Goal: Register for event/course

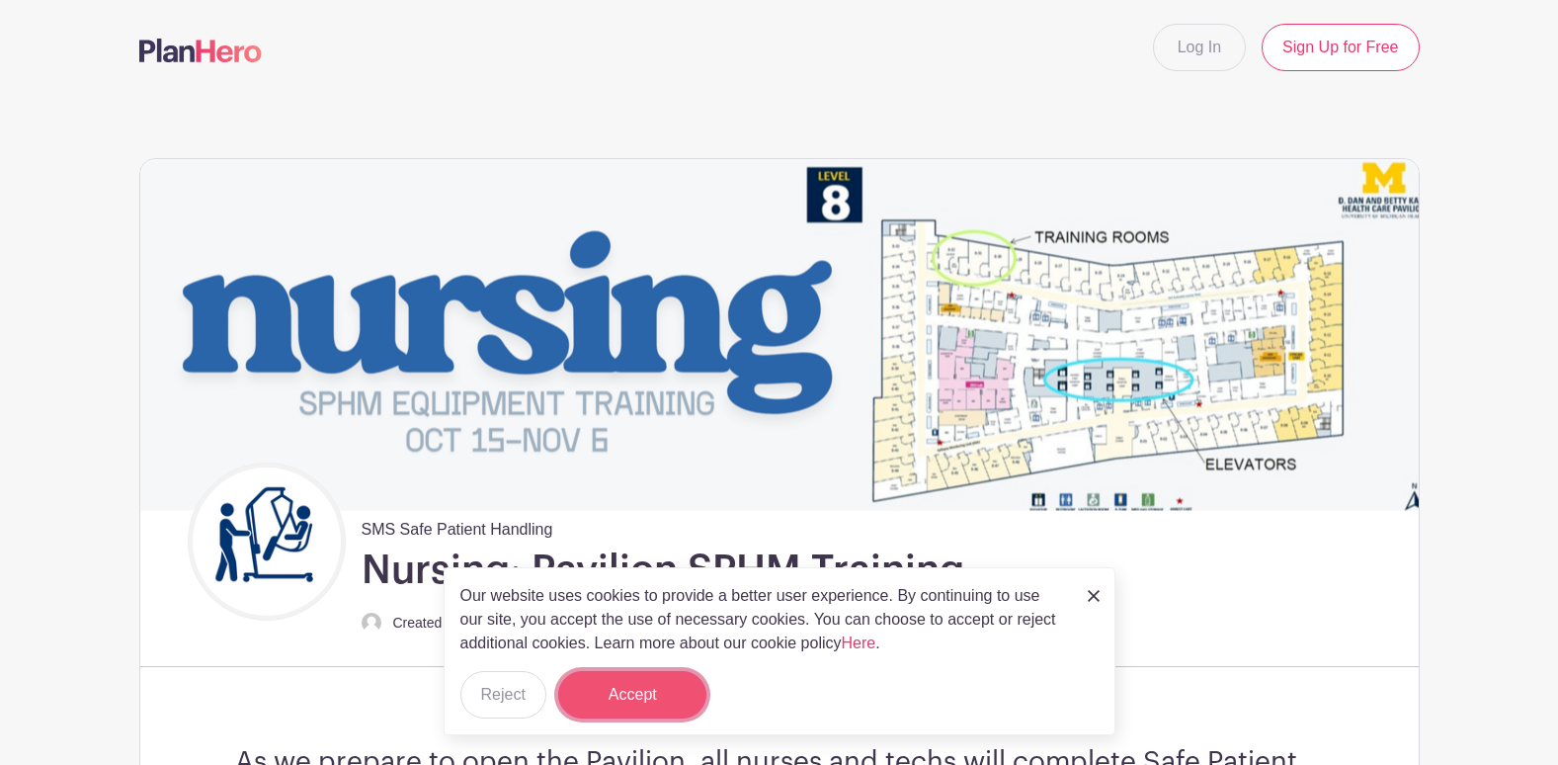
click at [614, 691] on button "Accept" at bounding box center [632, 694] width 148 height 47
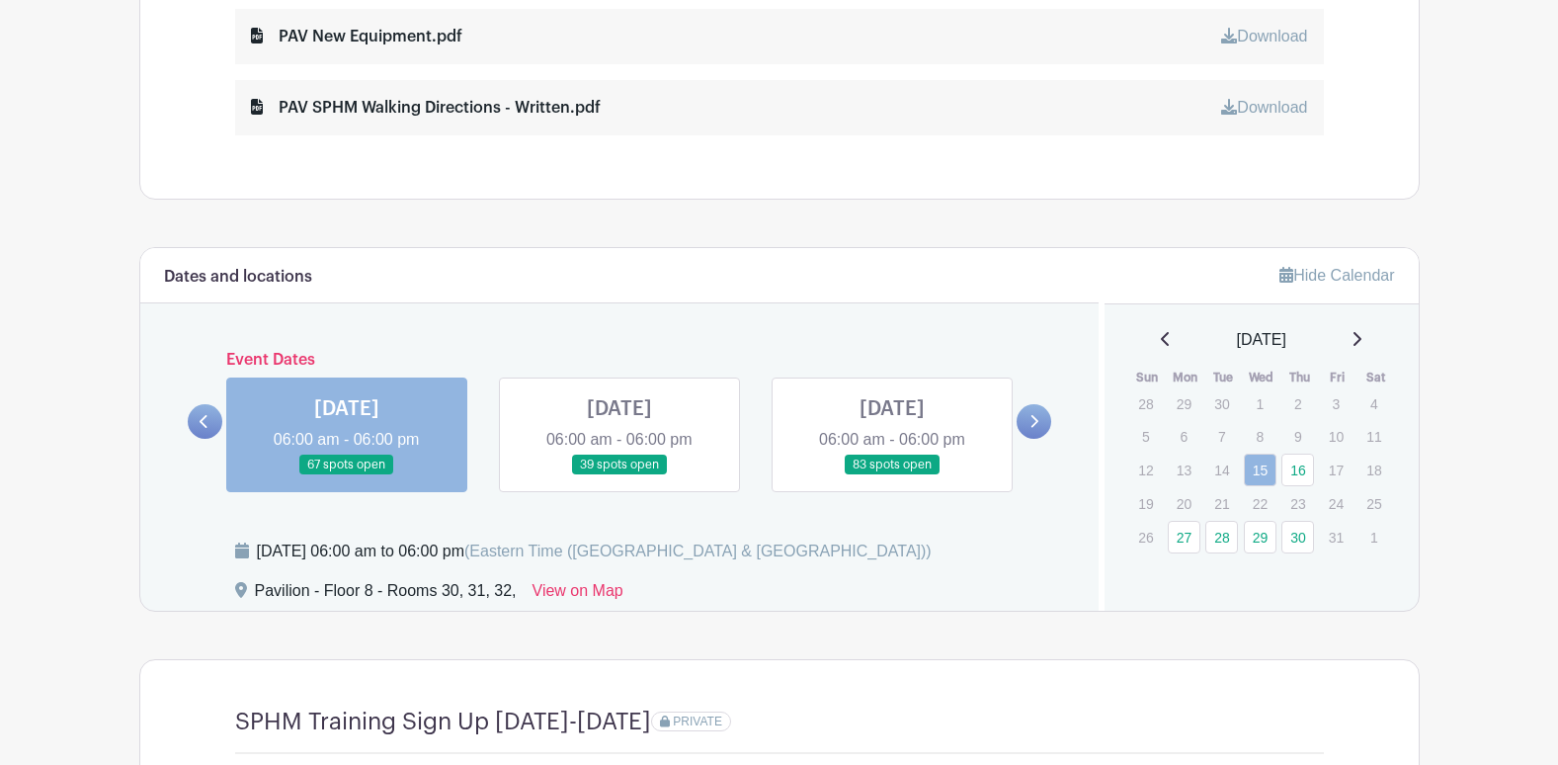
scroll to position [1383, 0]
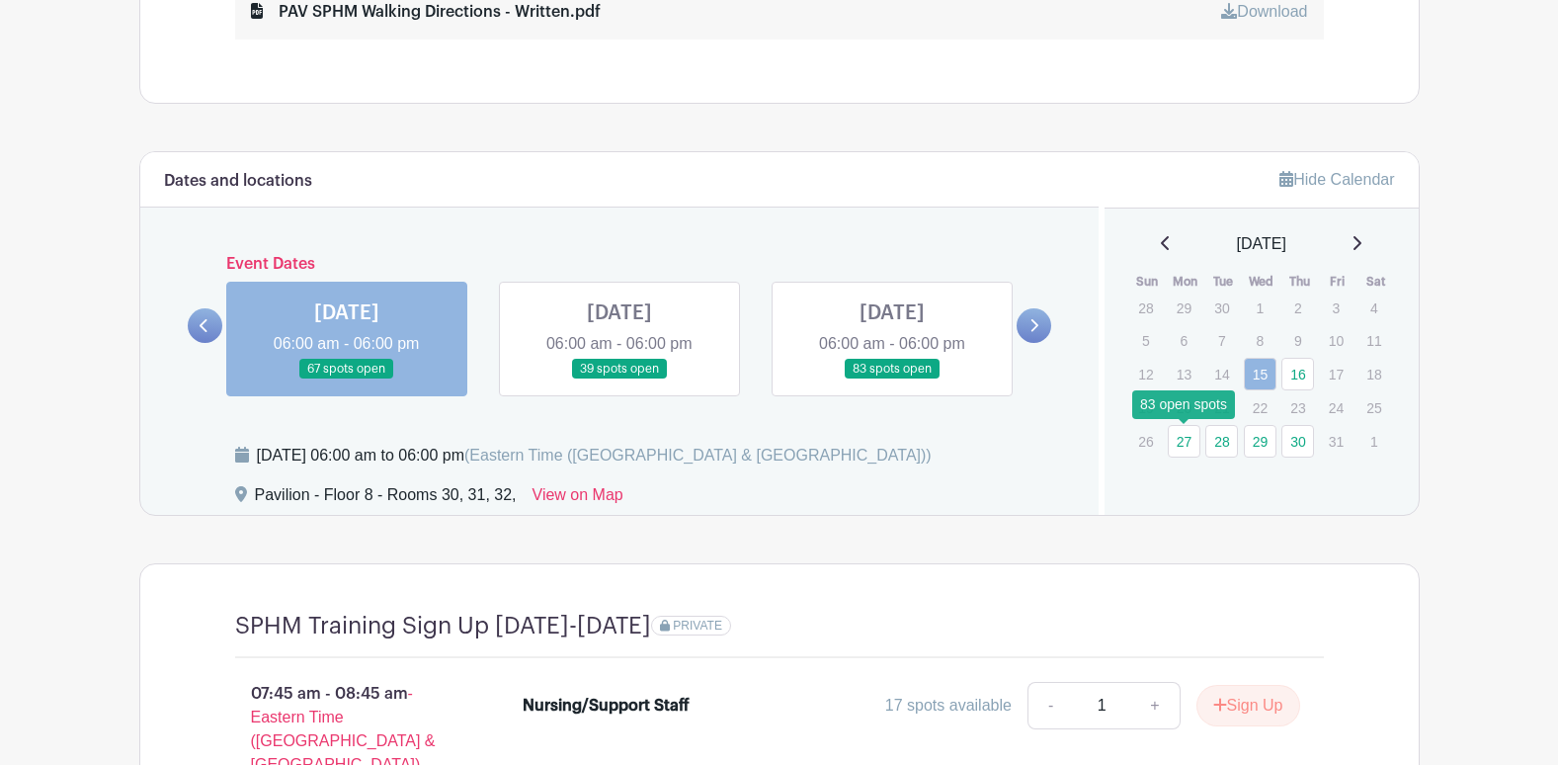
click at [1190, 447] on link "27" at bounding box center [1184, 441] width 33 height 33
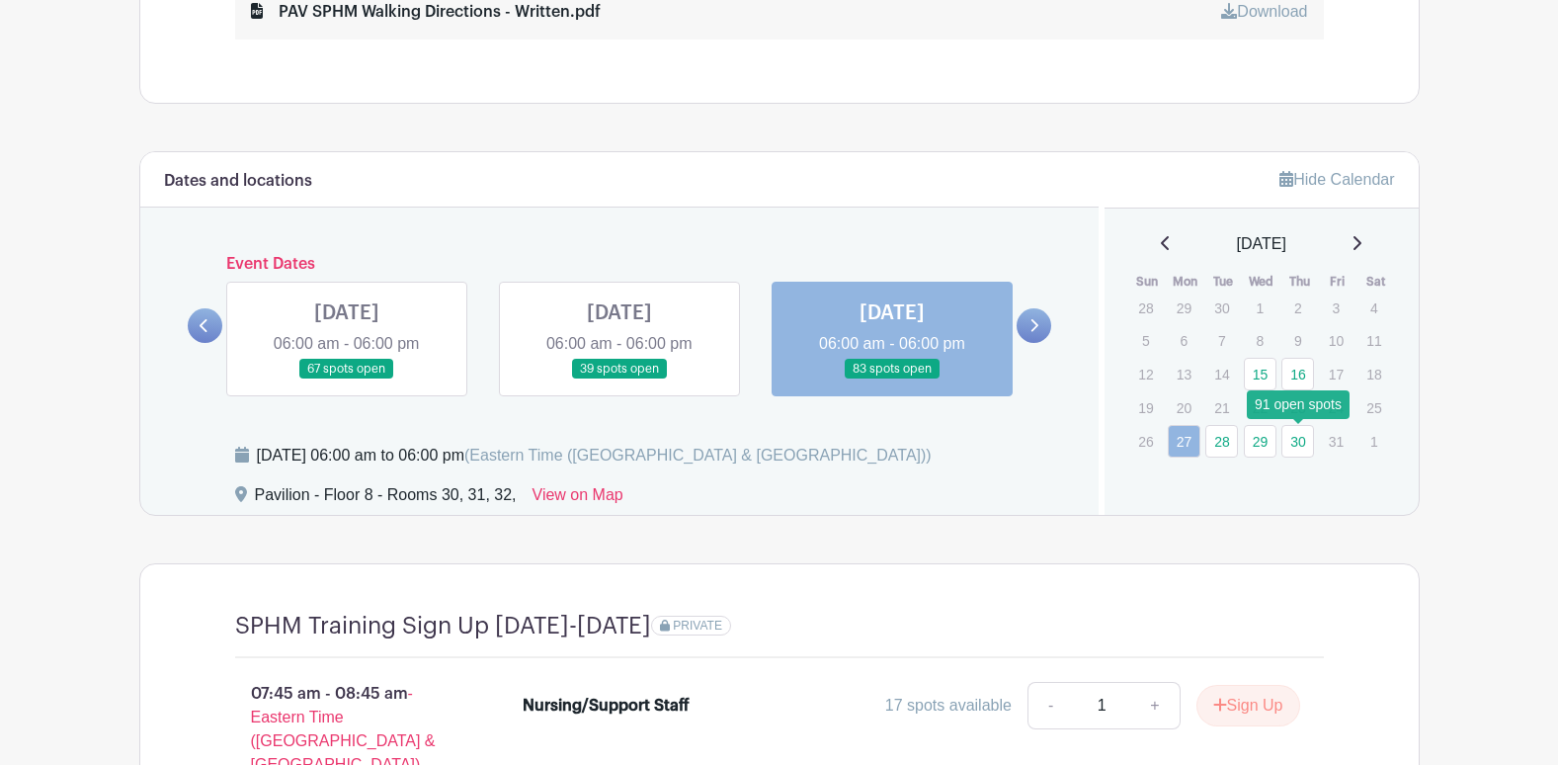
click at [1296, 443] on link "30" at bounding box center [1297, 441] width 33 height 33
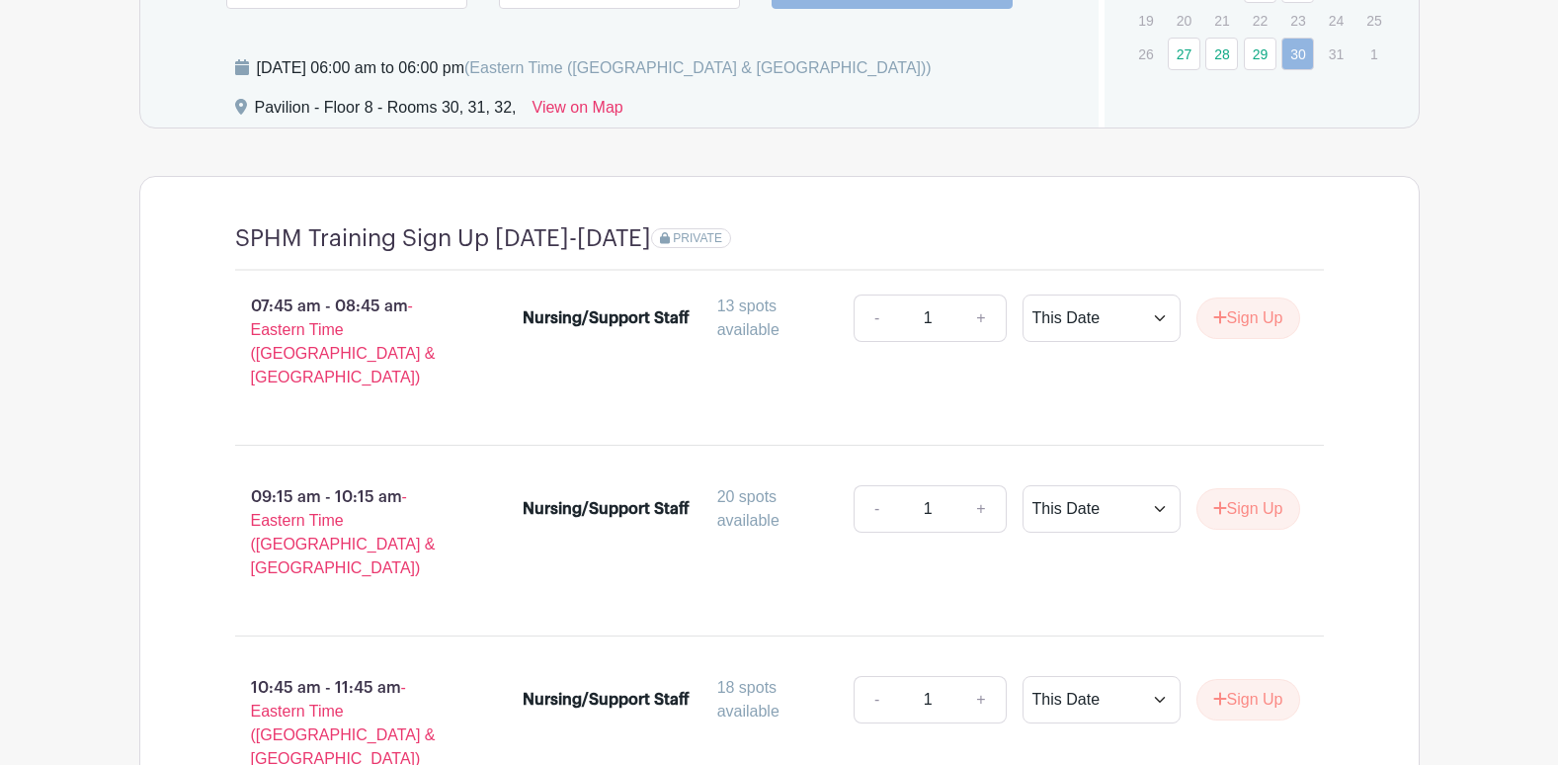
scroll to position [1976, 0]
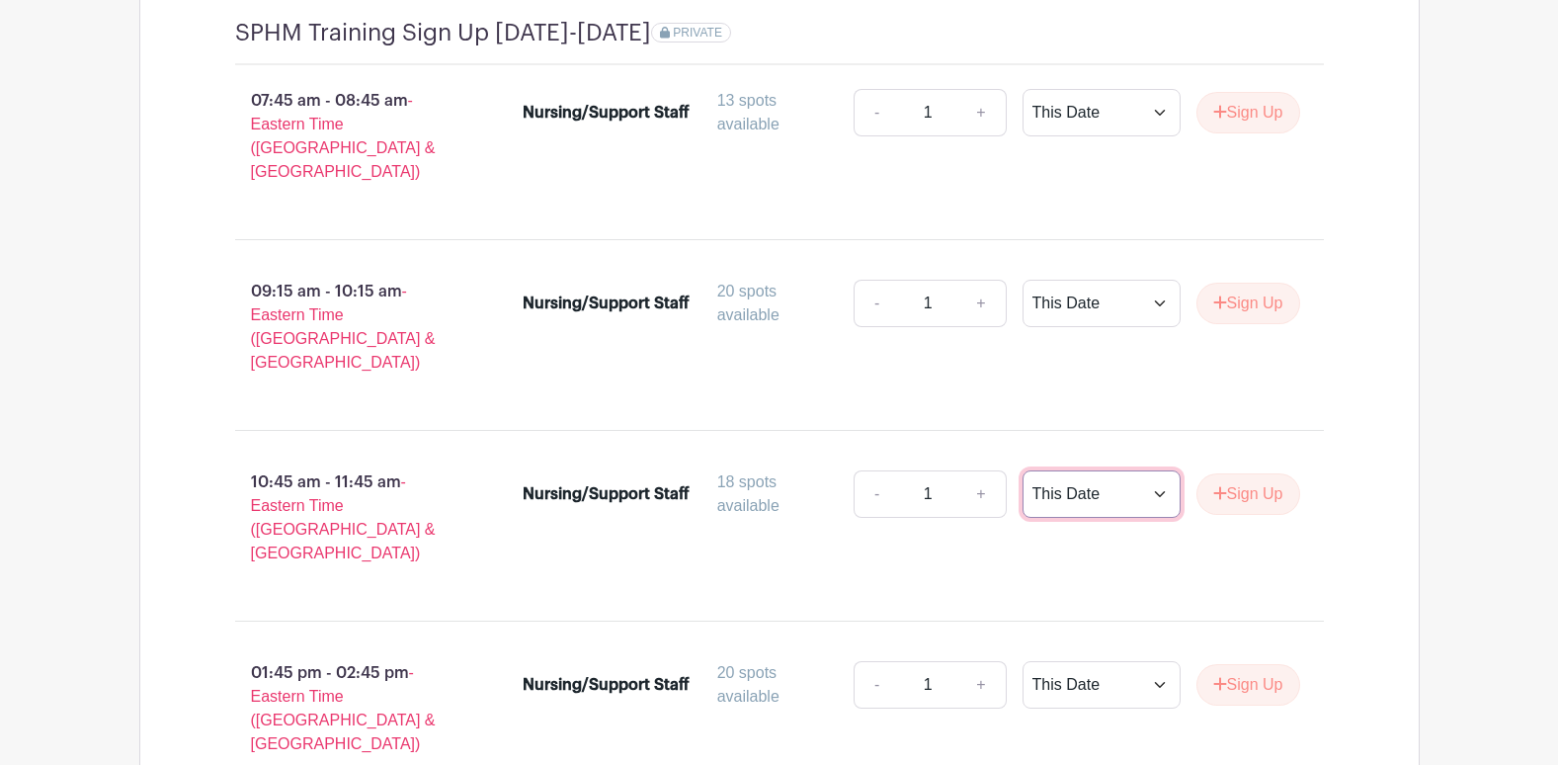
click at [1152, 470] on select "This Date Select Dates" at bounding box center [1102, 493] width 158 height 47
click at [1268, 473] on button "Sign Up" at bounding box center [1248, 493] width 104 height 41
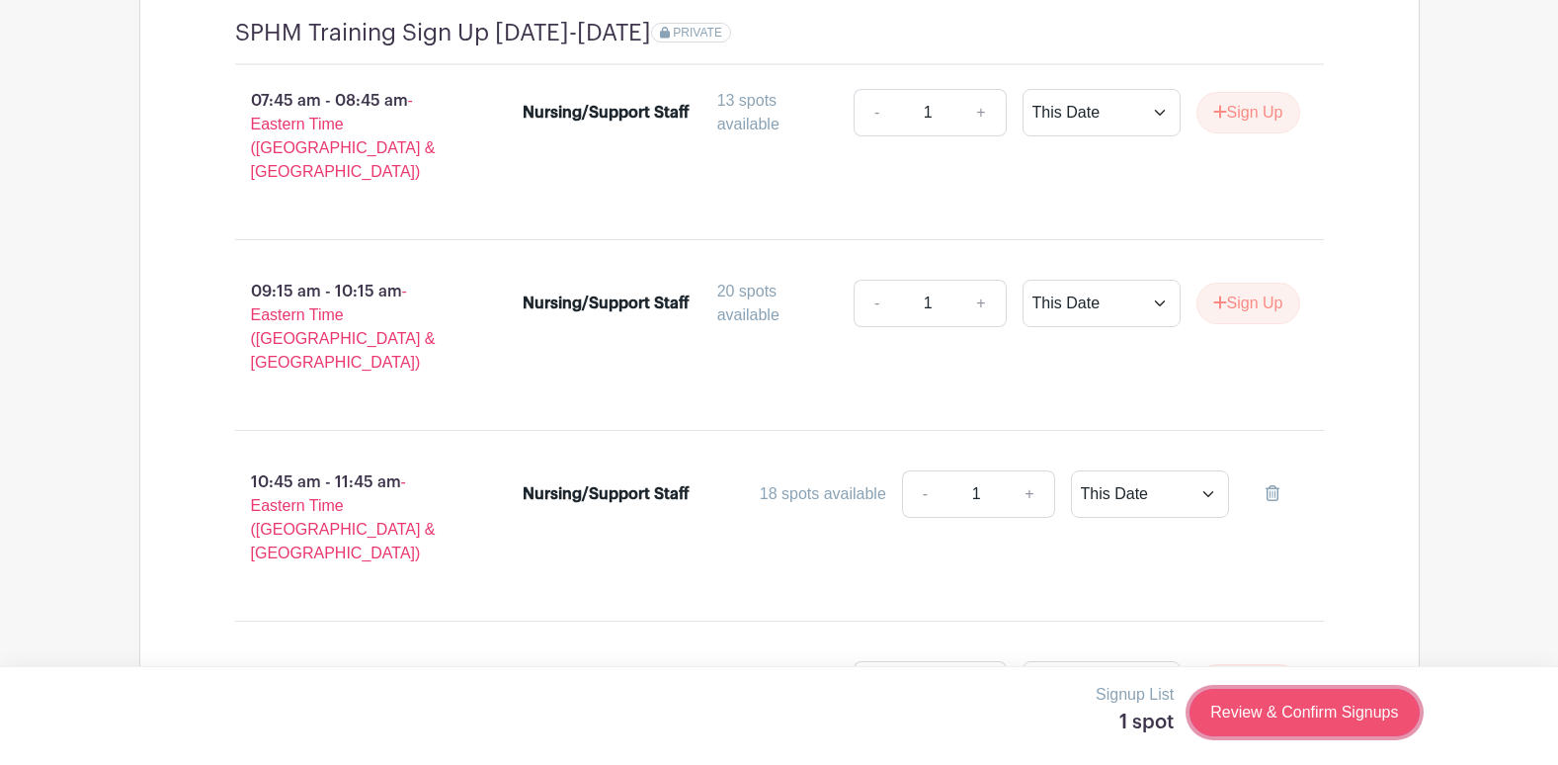
click at [1269, 708] on link "Review & Confirm Signups" at bounding box center [1304, 712] width 229 height 47
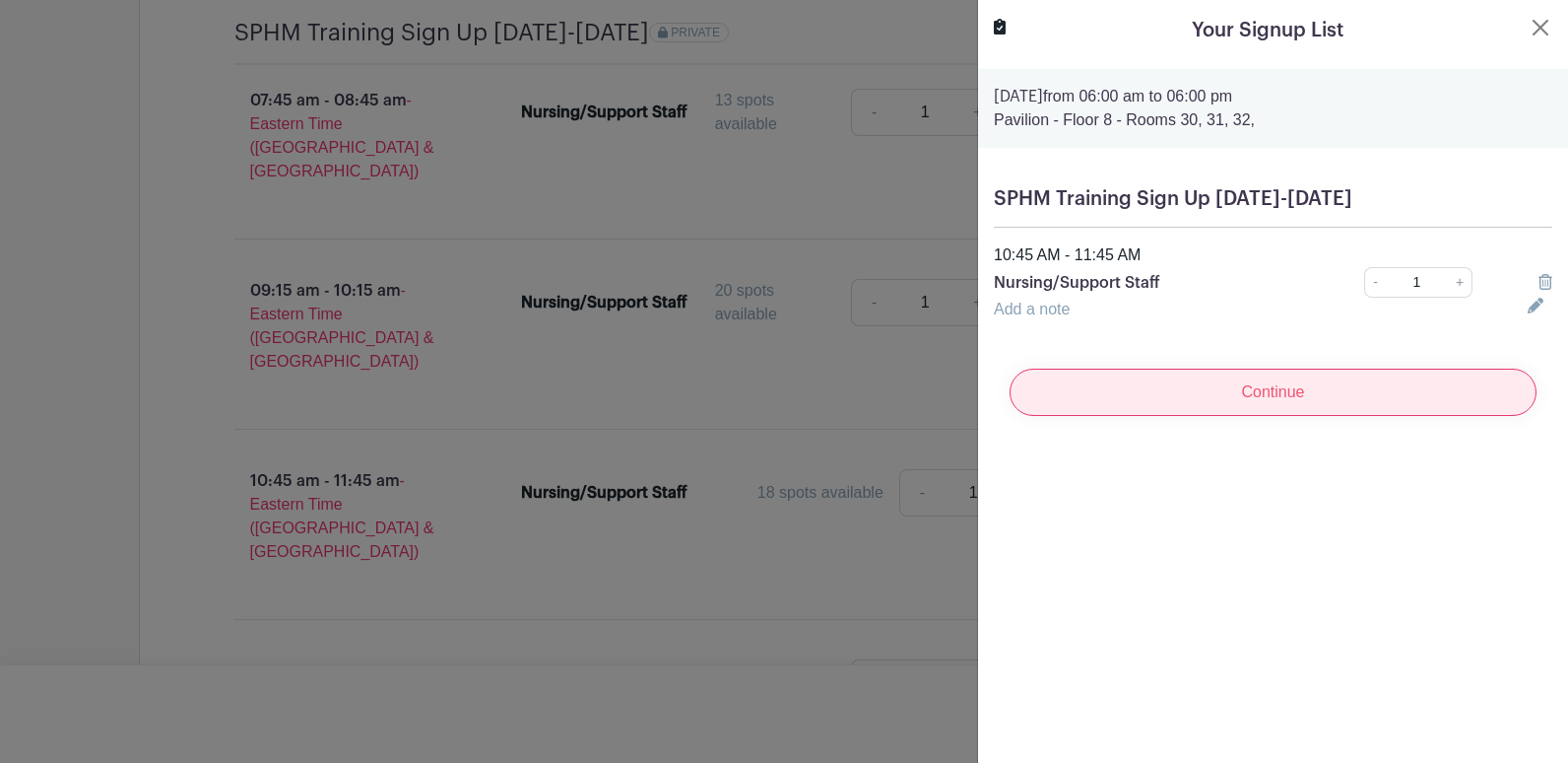
click at [1255, 391] on input "Continue" at bounding box center [1273, 392] width 527 height 47
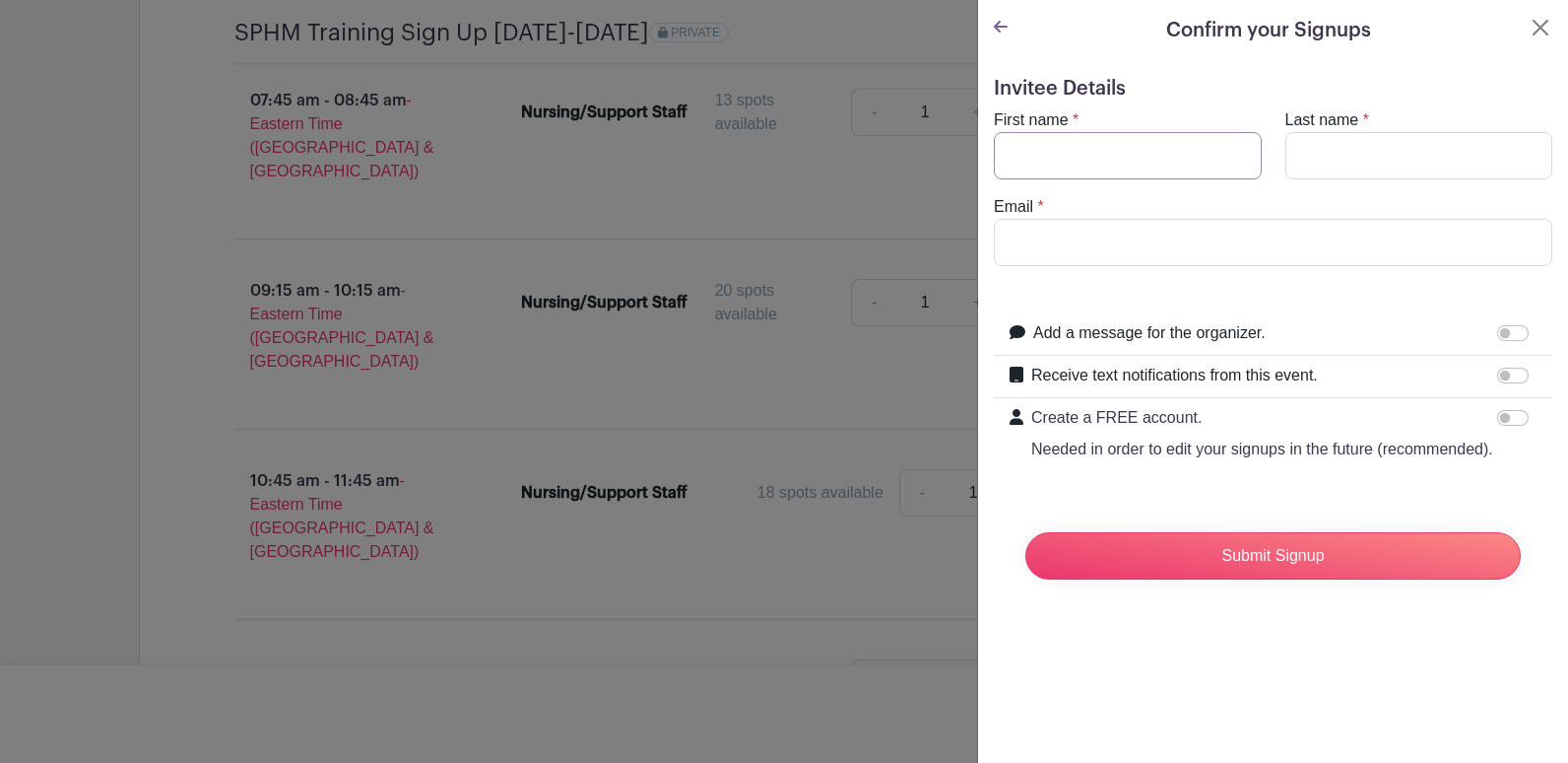
click at [1132, 163] on input "First name" at bounding box center [1127, 155] width 268 height 47
type input "Nicole"
type input "Quenby"
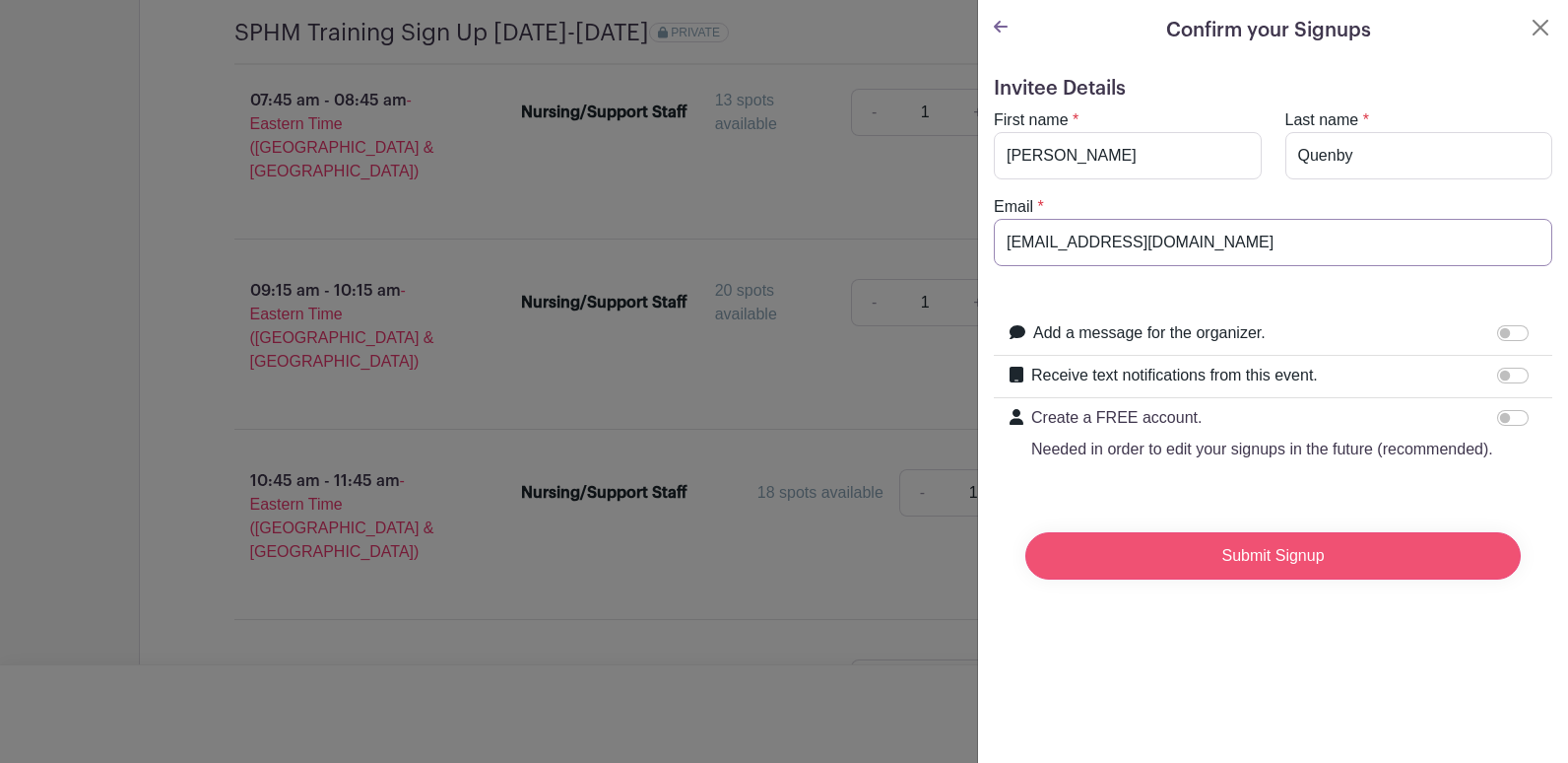
type input "nicoleq@med.umich.edu"
click at [1201, 570] on input "Submit Signup" at bounding box center [1273, 556] width 495 height 47
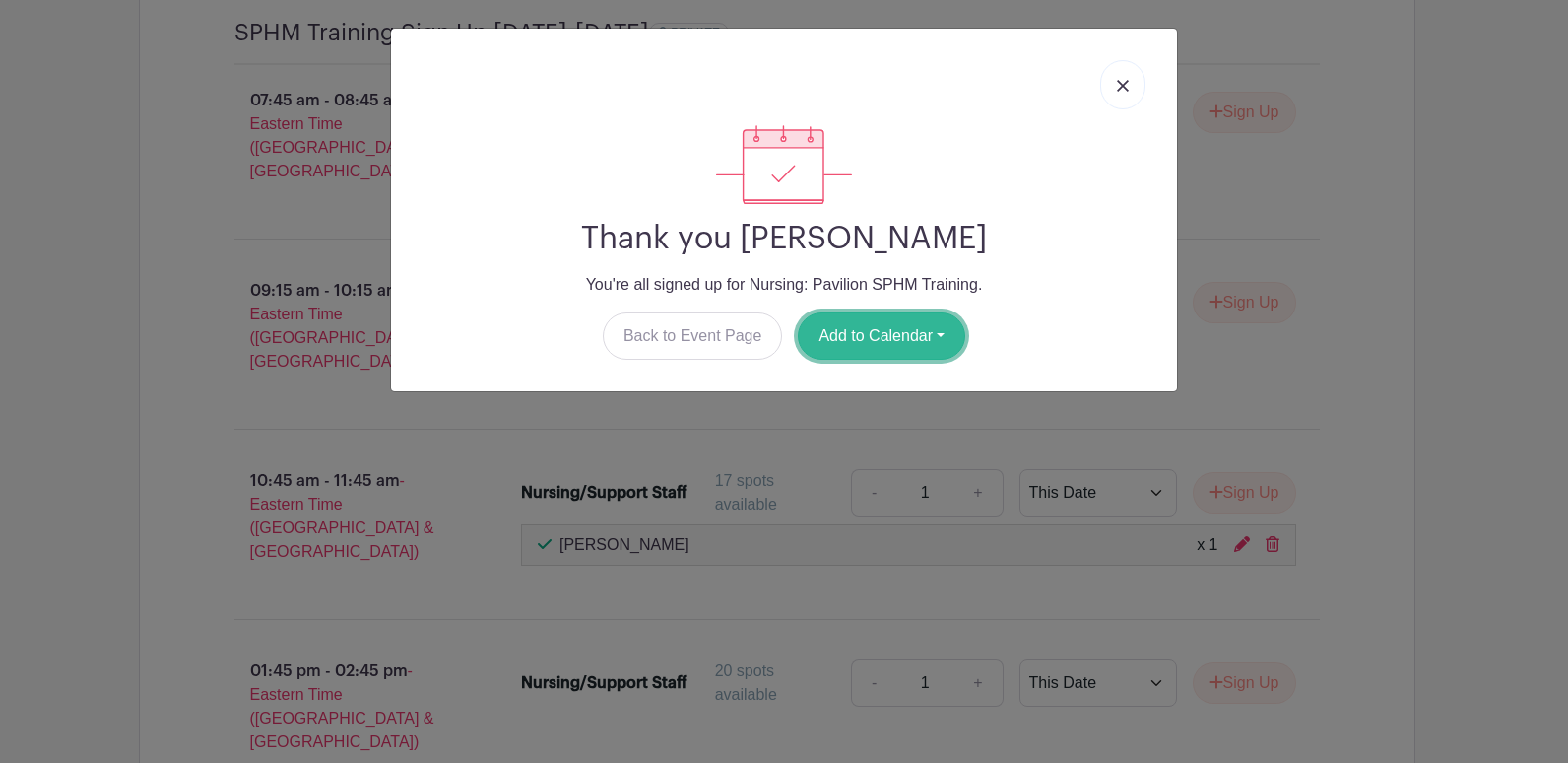
click at [933, 332] on button "Add to Calendar" at bounding box center [881, 335] width 167 height 47
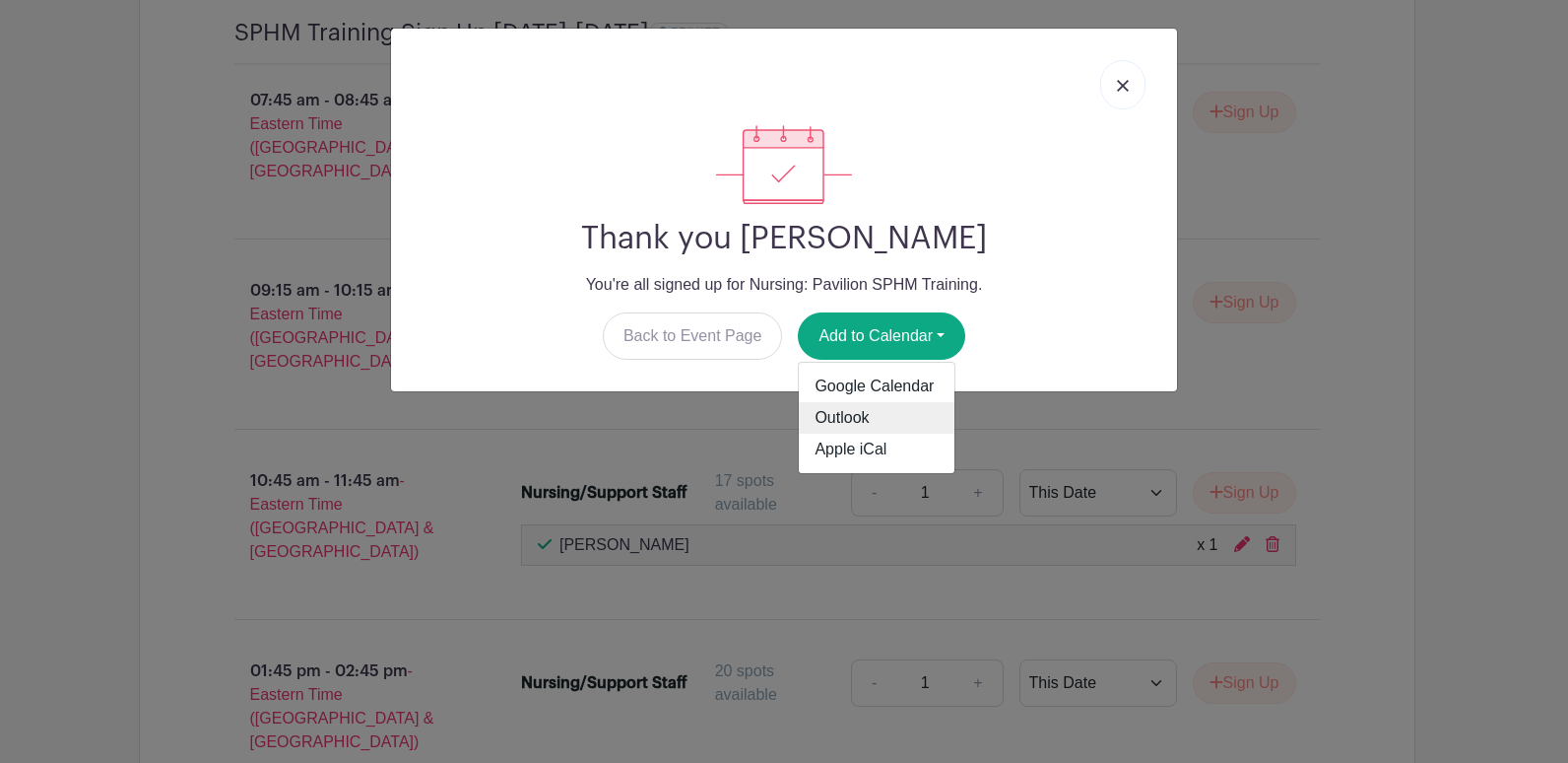
click at [864, 416] on link "Outlook" at bounding box center [876, 418] width 156 height 32
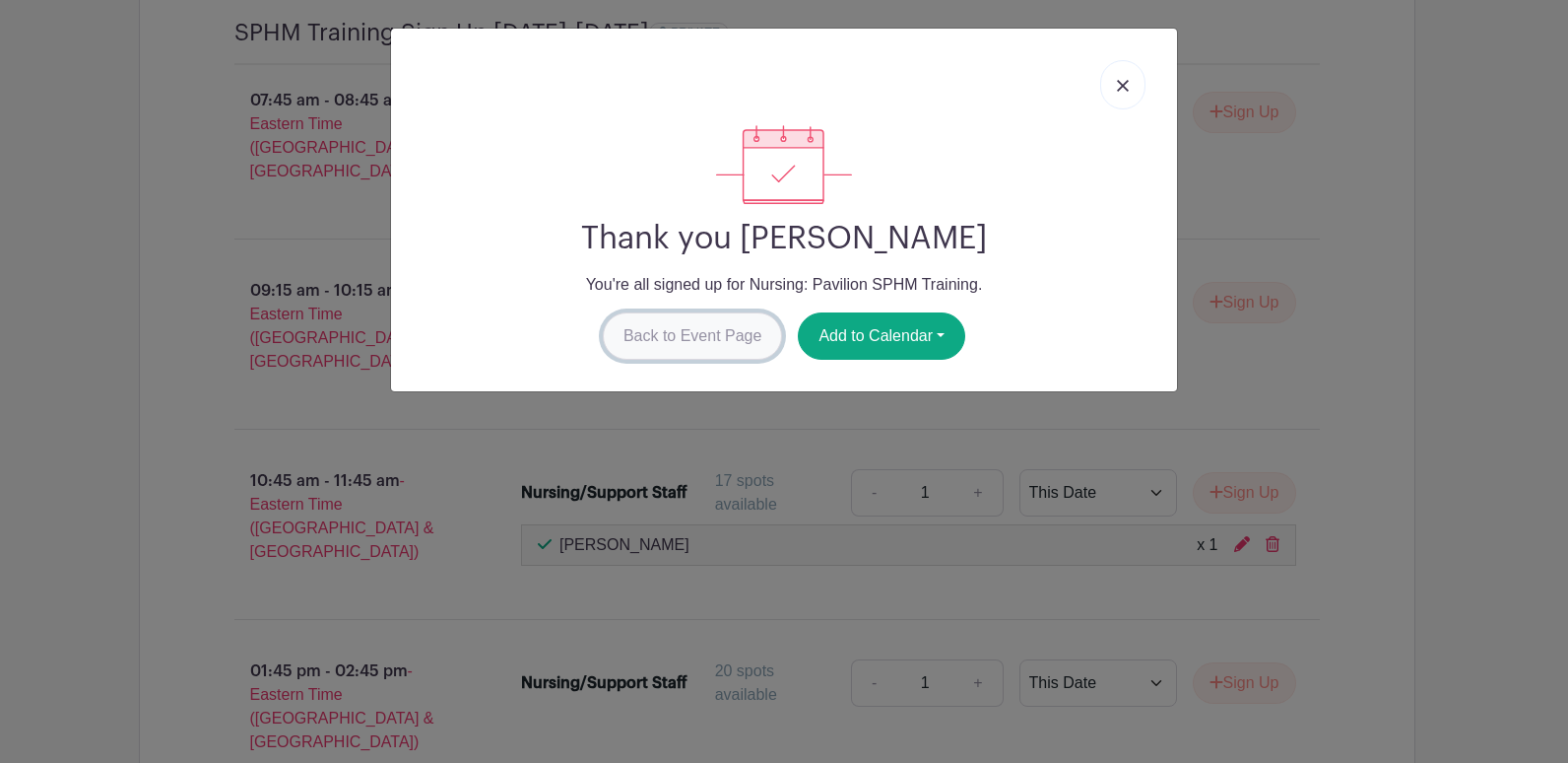
click at [678, 333] on link "Back to Event Page" at bounding box center [693, 335] width 180 height 47
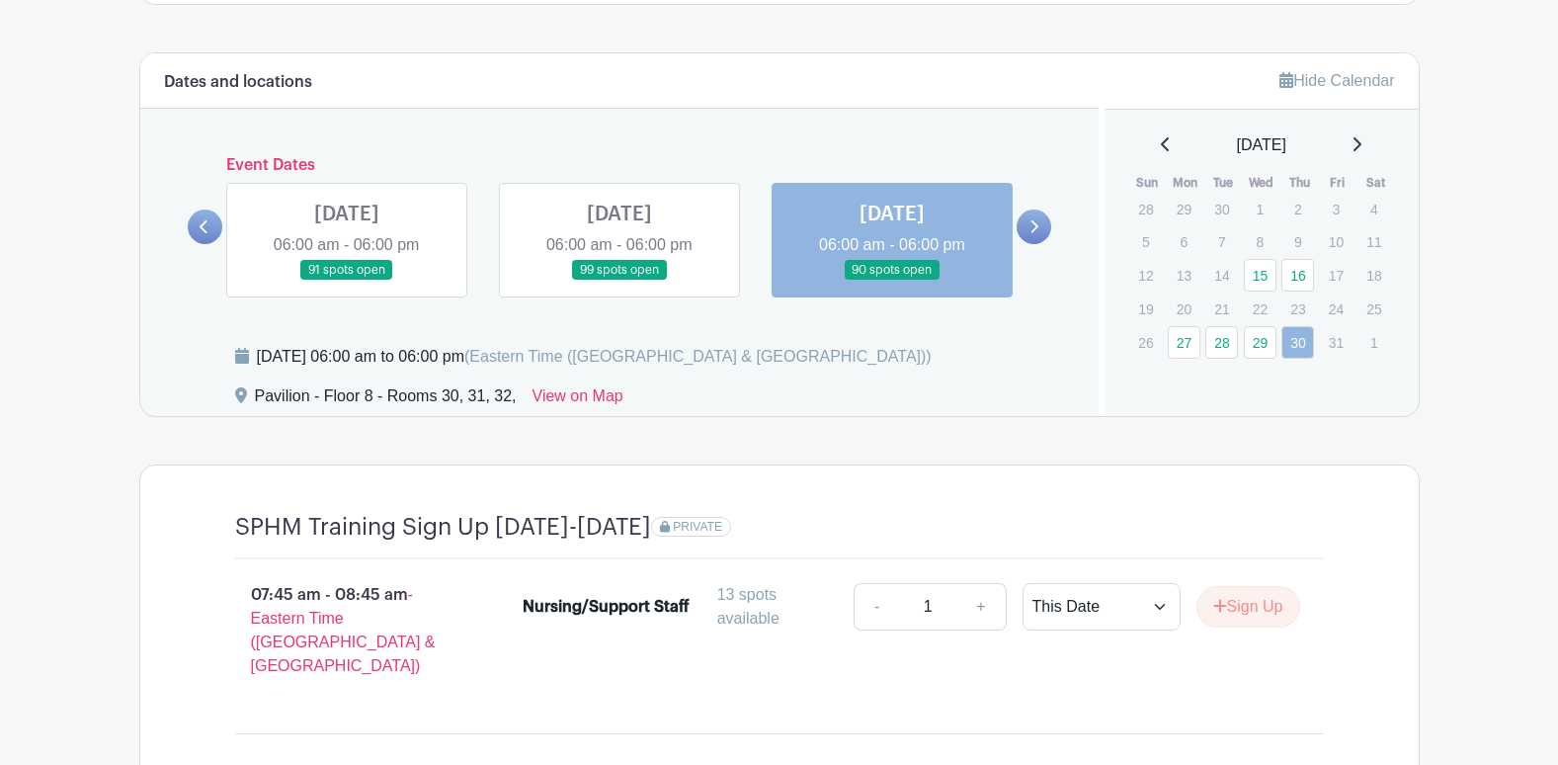
scroll to position [988, 0]
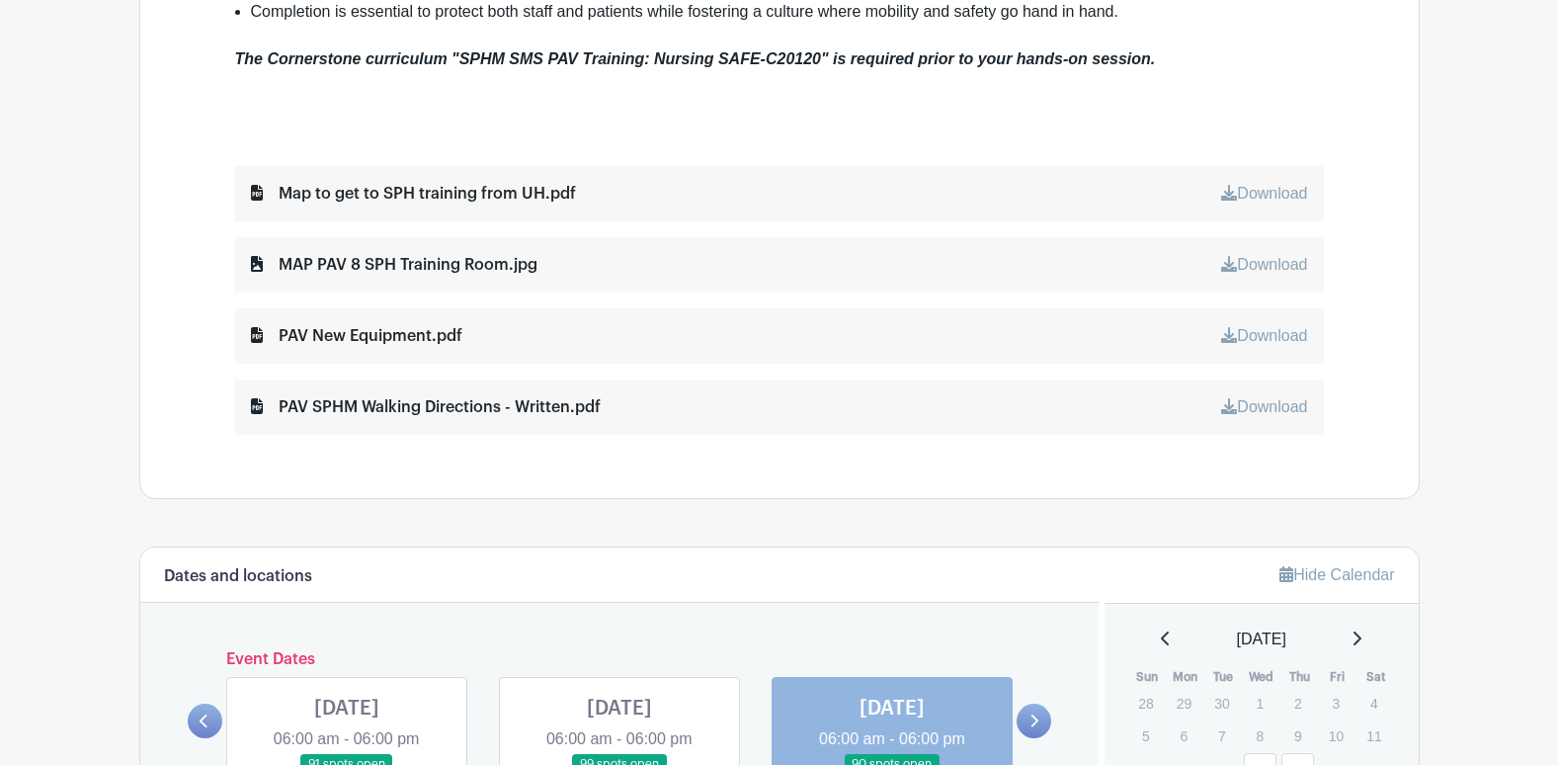
click at [596, 270] on div "MAP PAV 8 SPH Training Room.jpg Download" at bounding box center [779, 264] width 1089 height 55
click at [1251, 268] on link "Download" at bounding box center [1264, 264] width 86 height 17
click at [1262, 330] on link "Download" at bounding box center [1264, 335] width 86 height 17
